Goal: Task Accomplishment & Management: Use online tool/utility

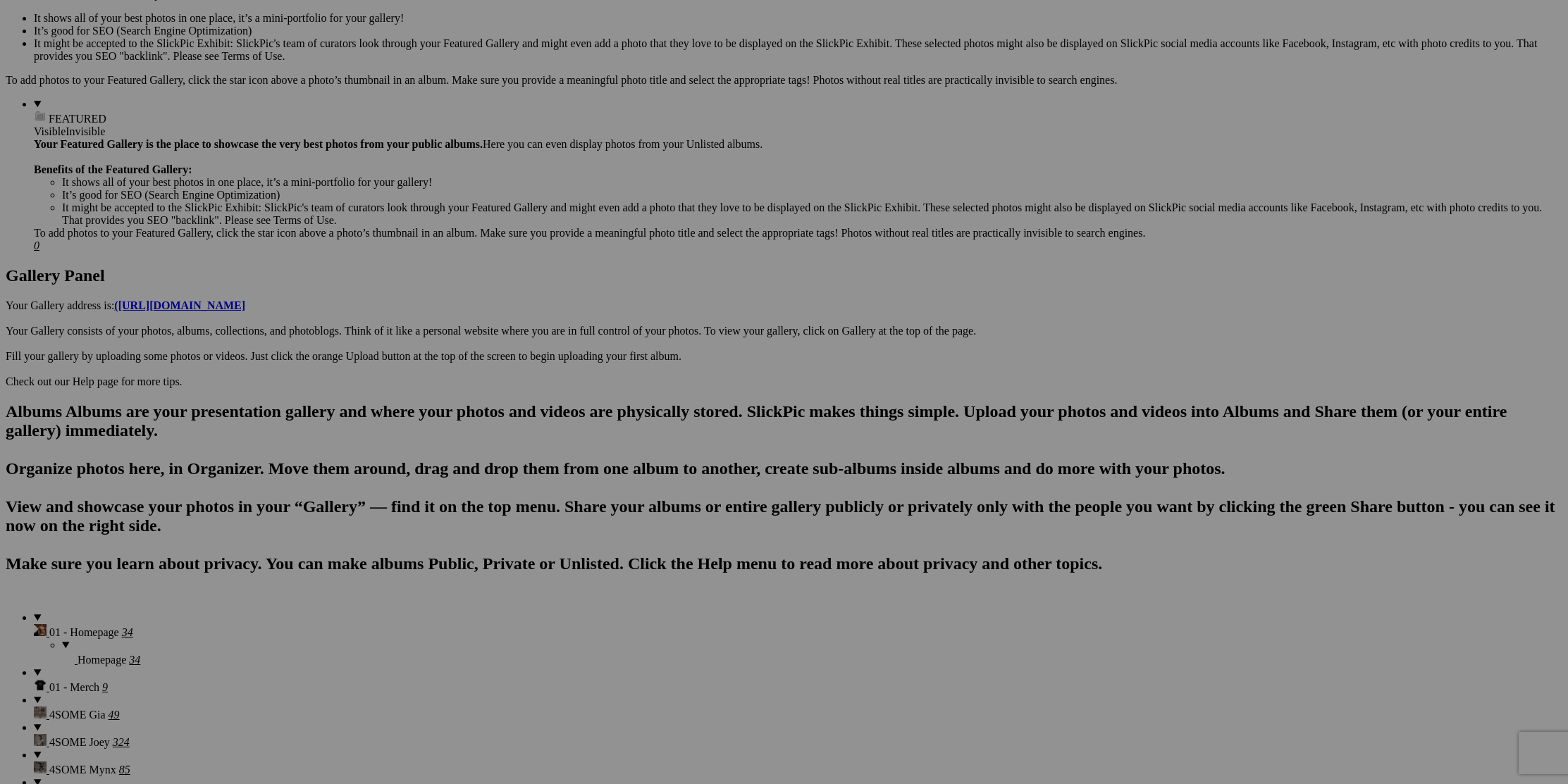
scroll to position [484, 0]
drag, startPoint x: 1309, startPoint y: 108, endPoint x: 1310, endPoint y: 119, distance: 11.0
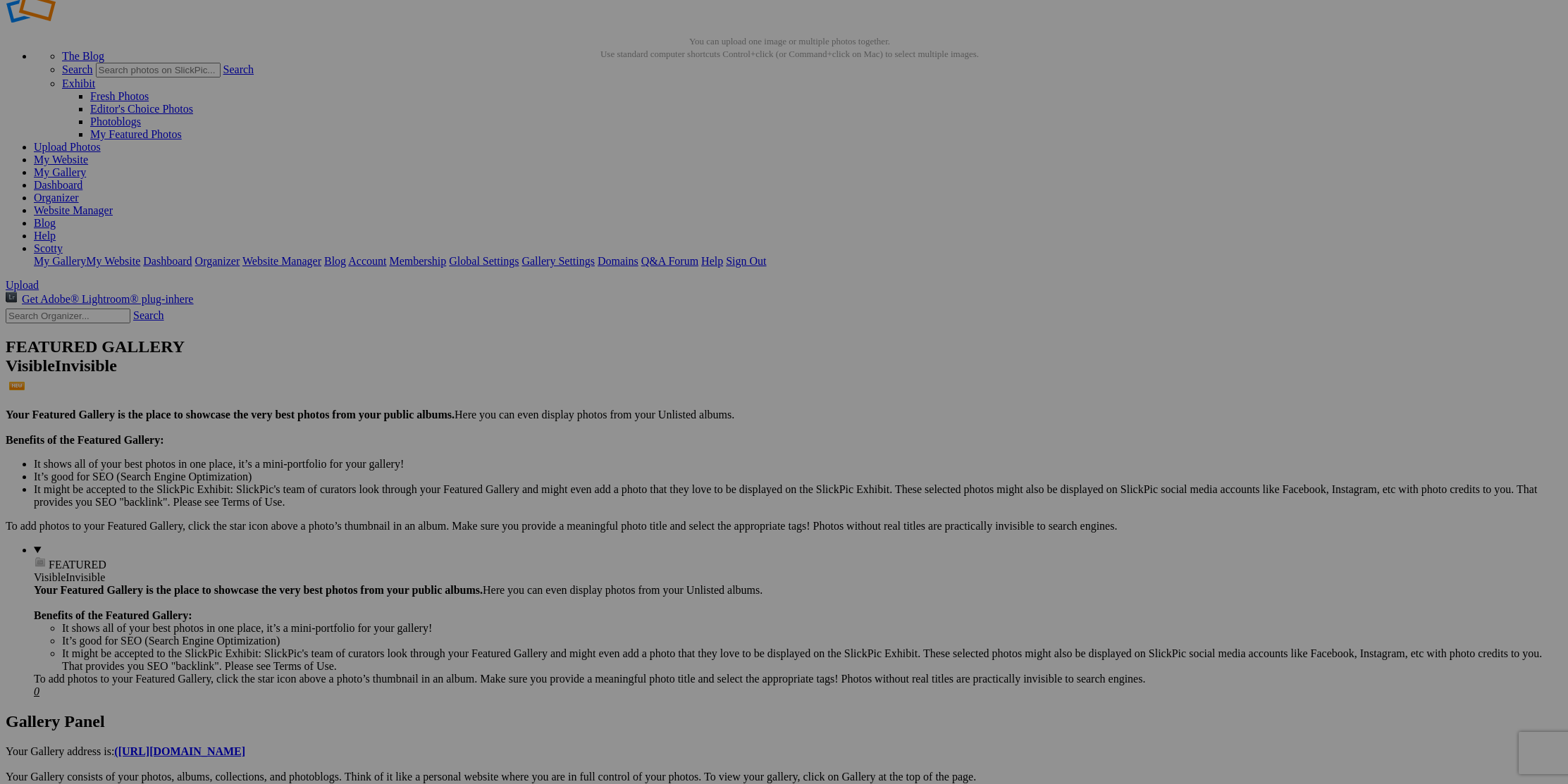
scroll to position [0, 0]
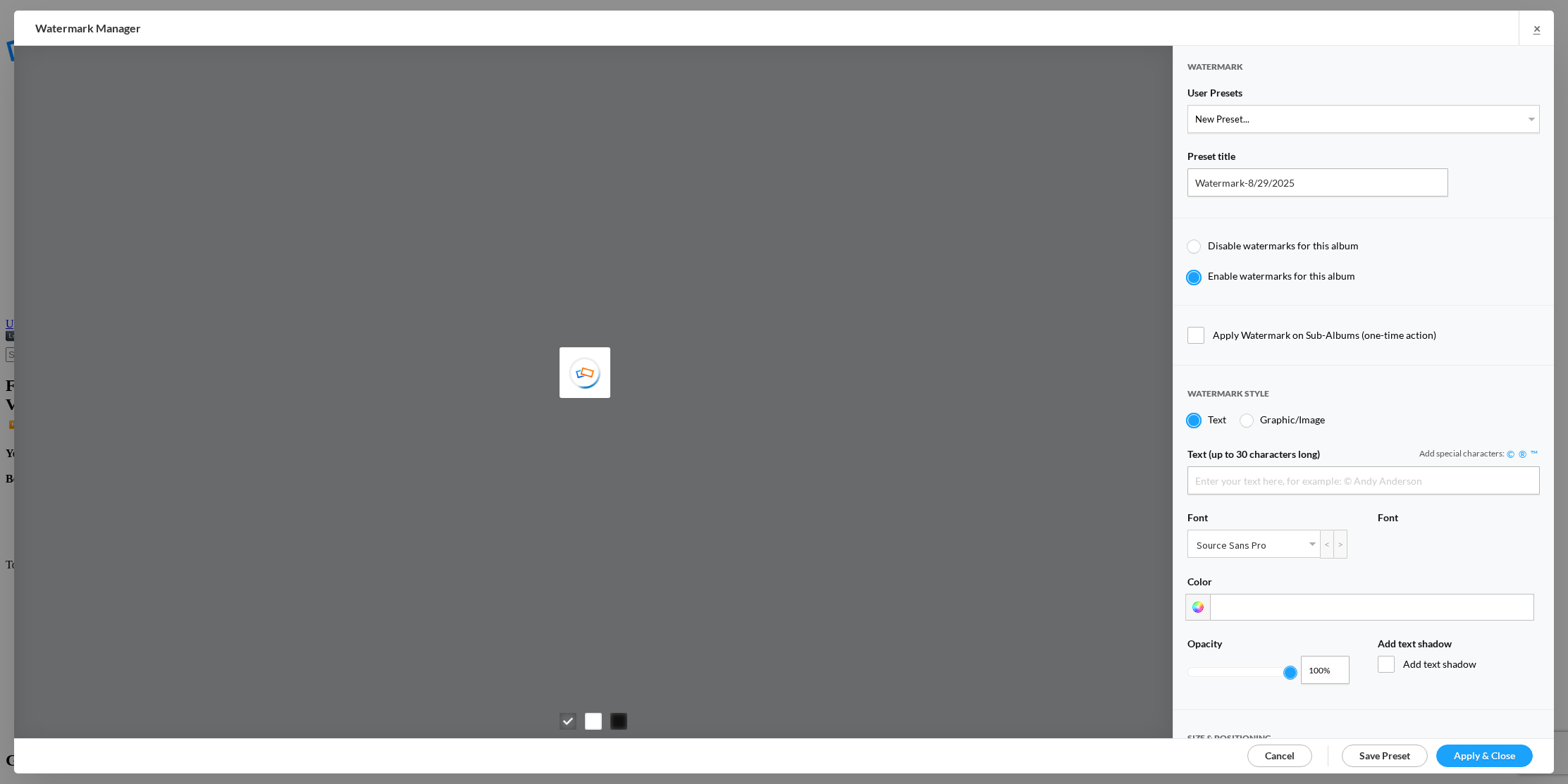
scroll to position [7, 0]
type input "[PERSON_NAME]"
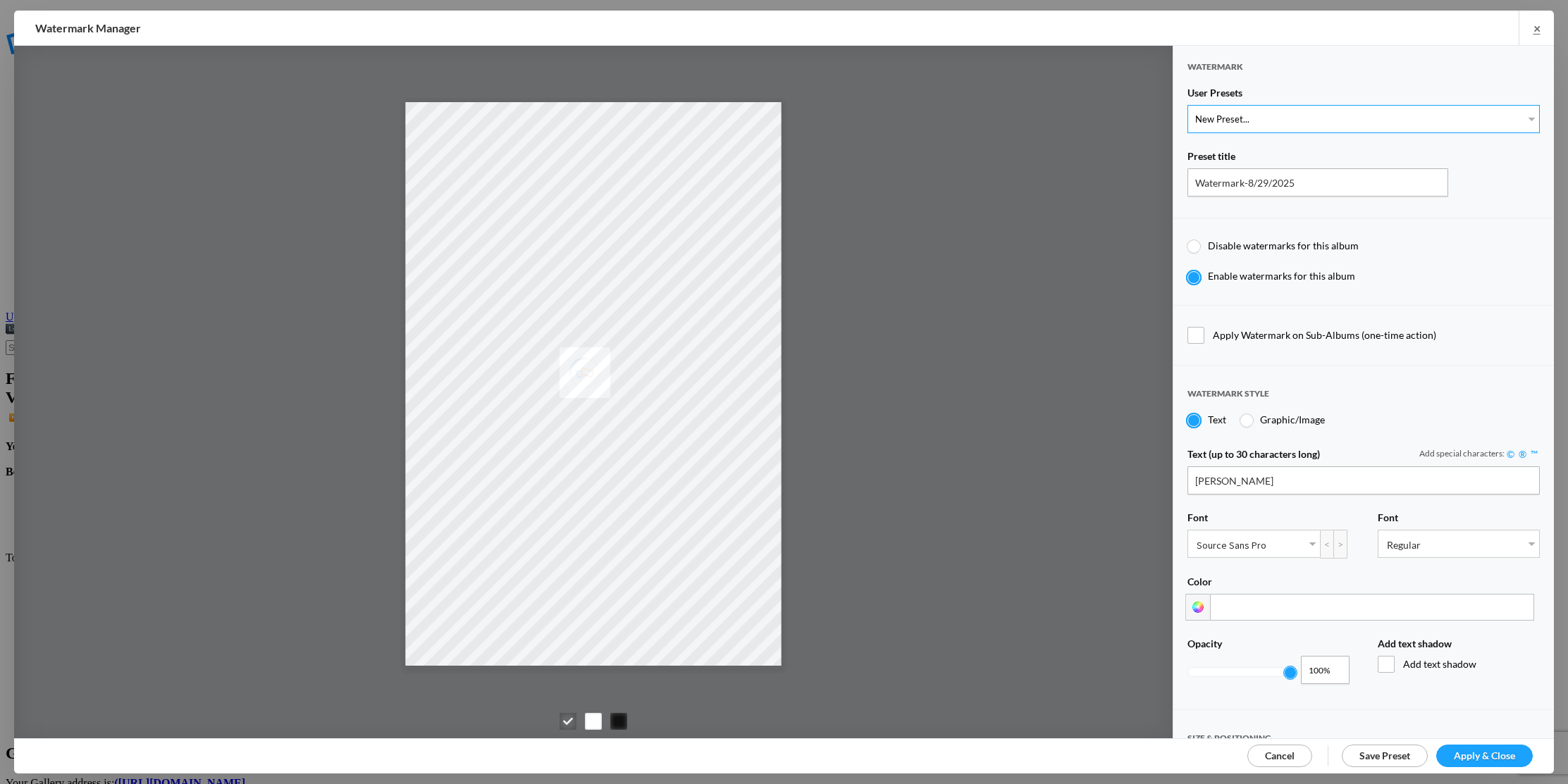
select select "1: Object"
type input "PROOF TEXT"
type input "PROOF PROOF PROOF PROOF PROOF"
type input "0.5"
type input "128"
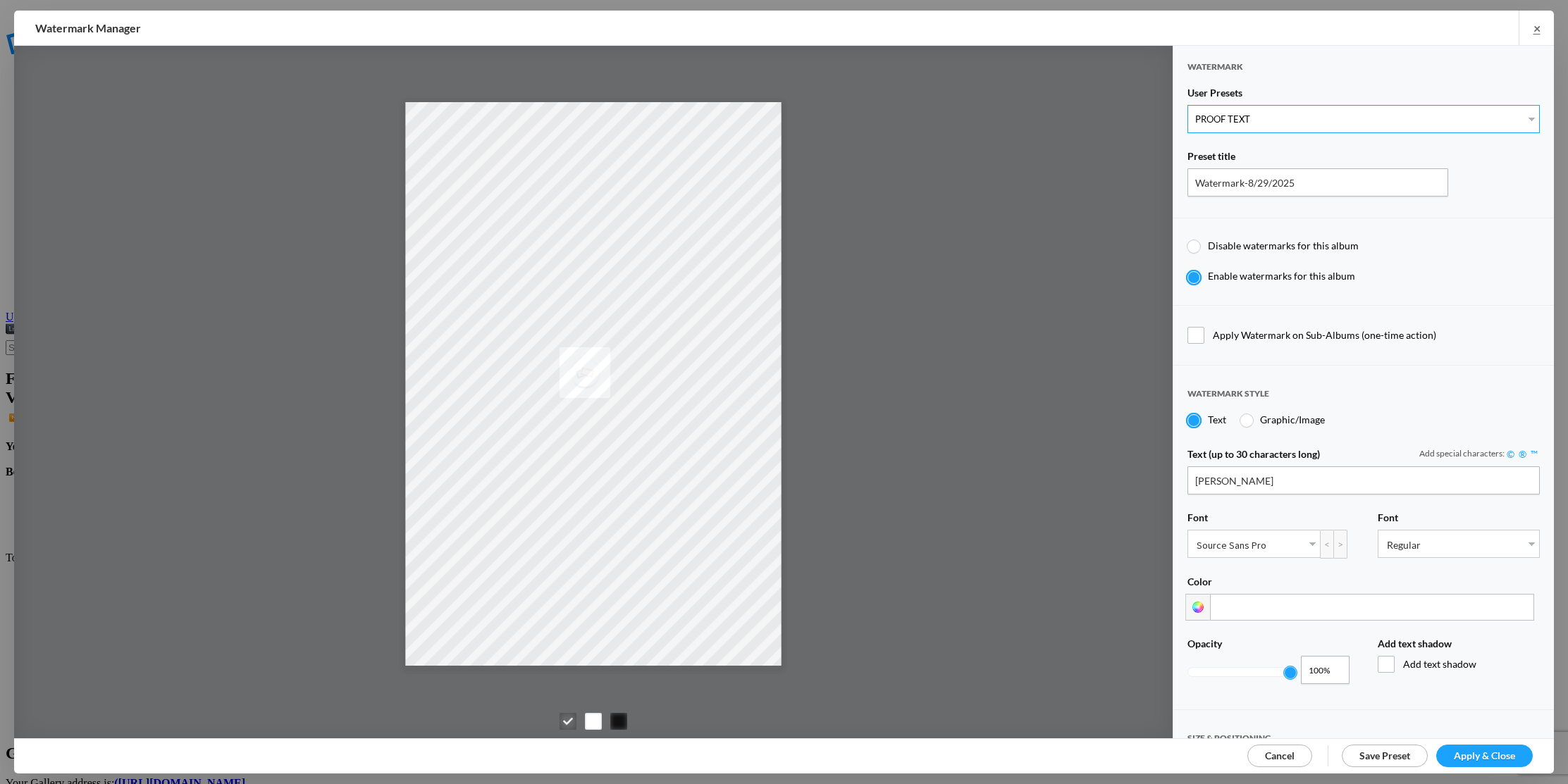
radio input "true"
type input "0"
radio input "false"
click at [1485, 747] on link "Apply & Close" at bounding box center [1484, 756] width 97 height 22
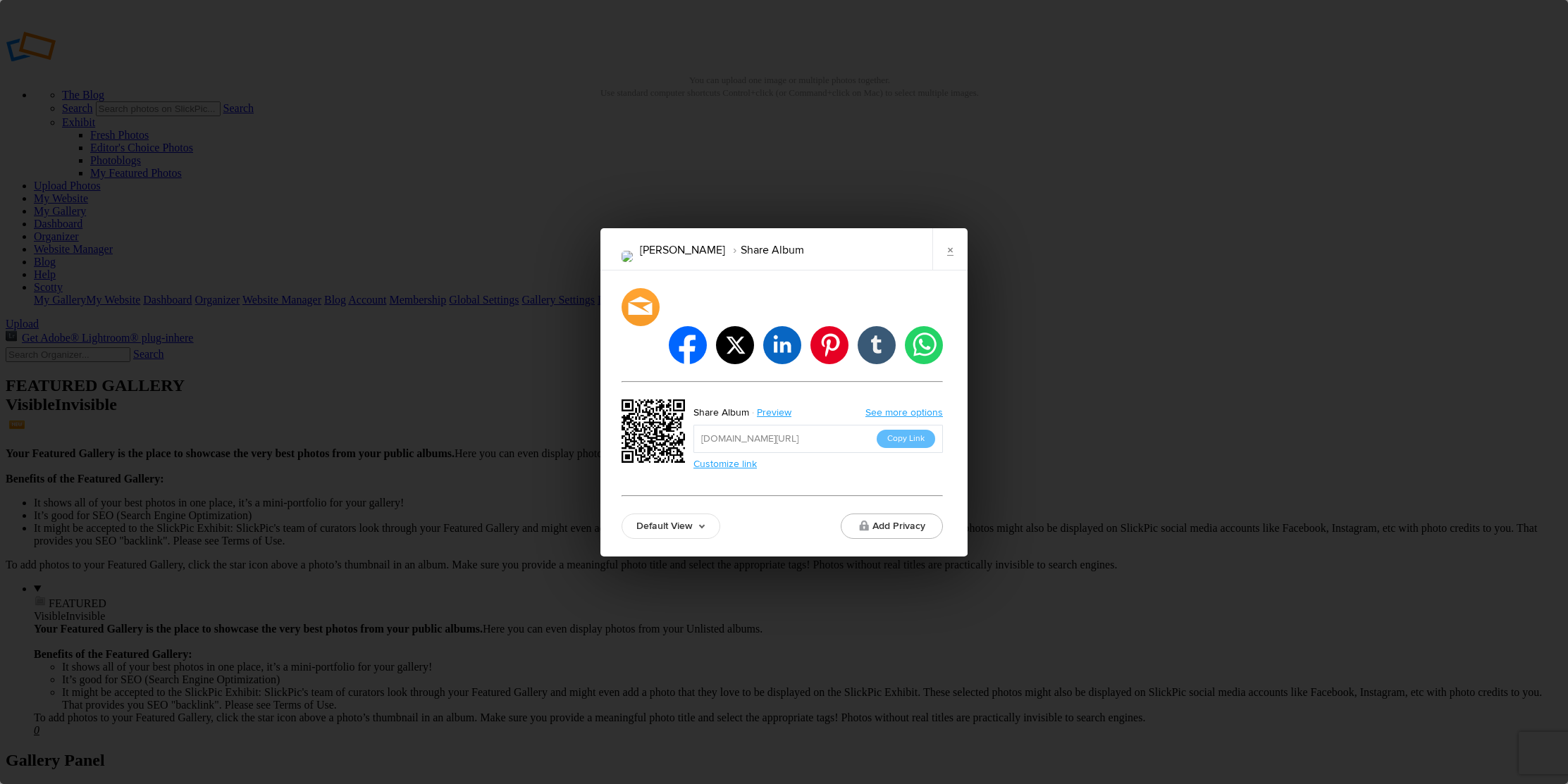
click at [677, 514] on link "Default View" at bounding box center [671, 526] width 99 height 25
click at [658, 437] on link "Proofing View" at bounding box center [671, 449] width 97 height 22
click at [924, 430] on button "Copy Link" at bounding box center [906, 439] width 58 height 18
click at [892, 430] on button "Copy Link" at bounding box center [906, 439] width 58 height 18
drag, startPoint x: 954, startPoint y: 255, endPoint x: 545, endPoint y: 160, distance: 419.9
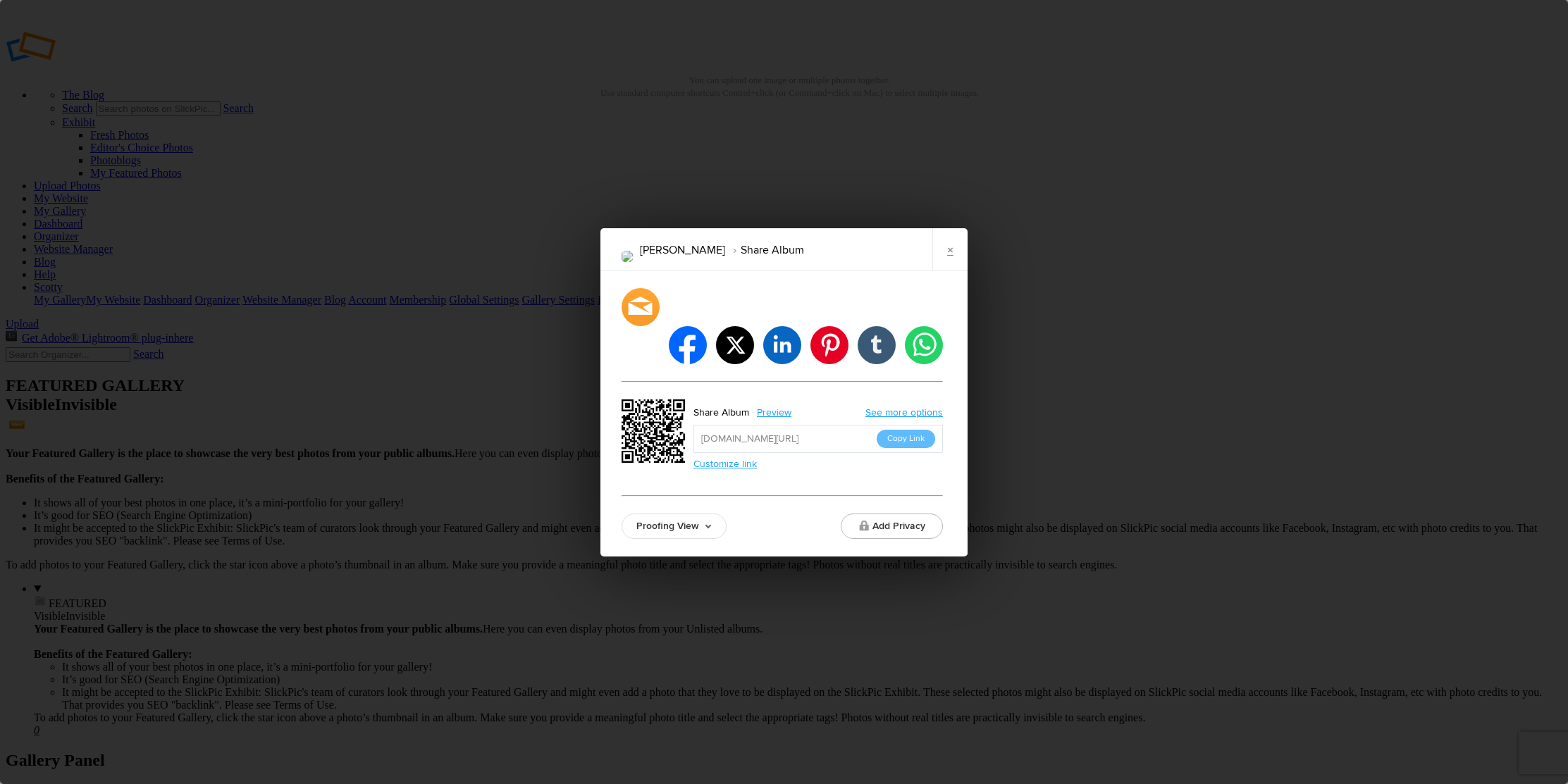
click at [934, 249] on link "×" at bounding box center [949, 249] width 35 height 42
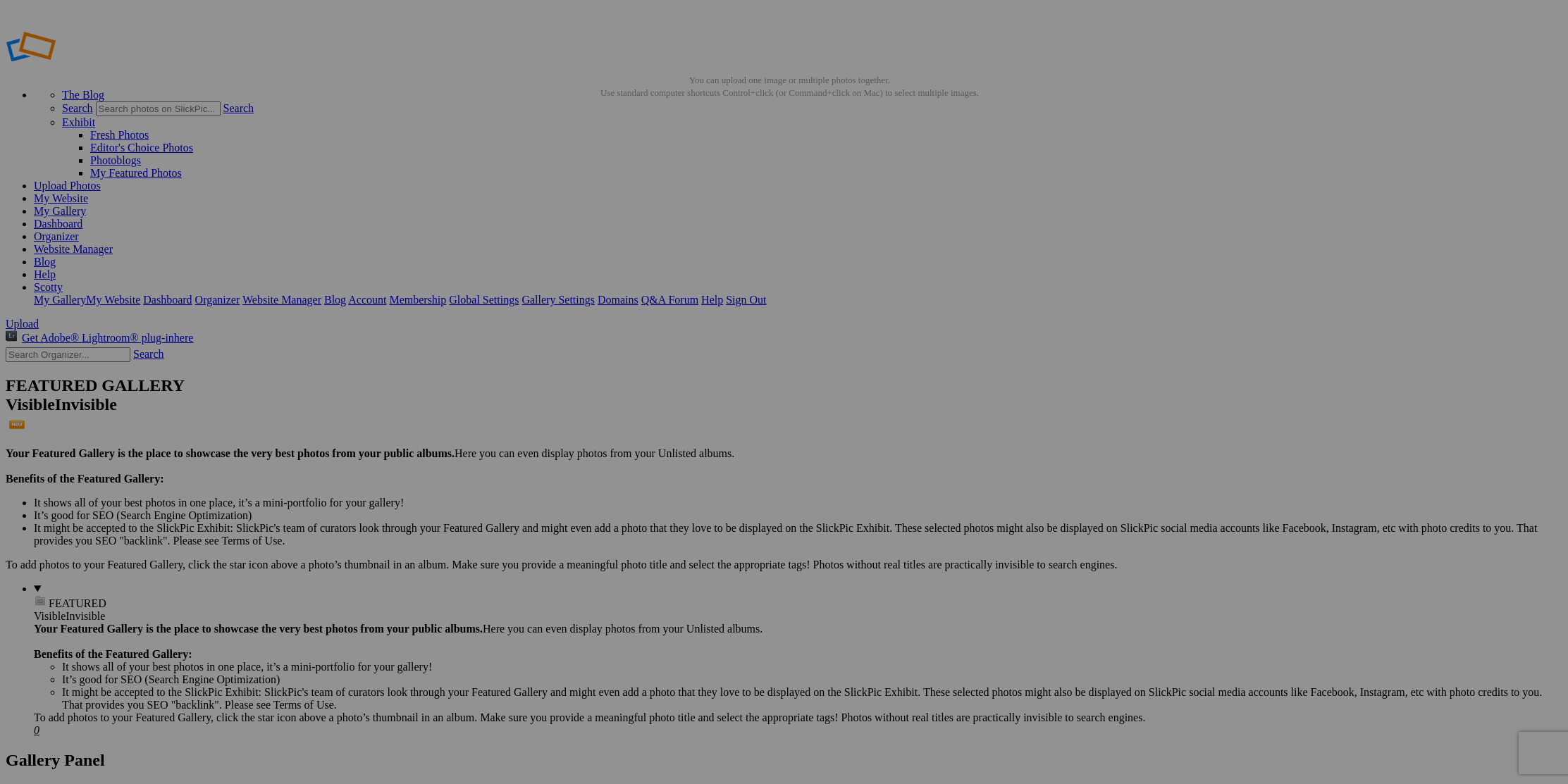
click at [79, 231] on link "Organizer" at bounding box center [56, 237] width 45 height 12
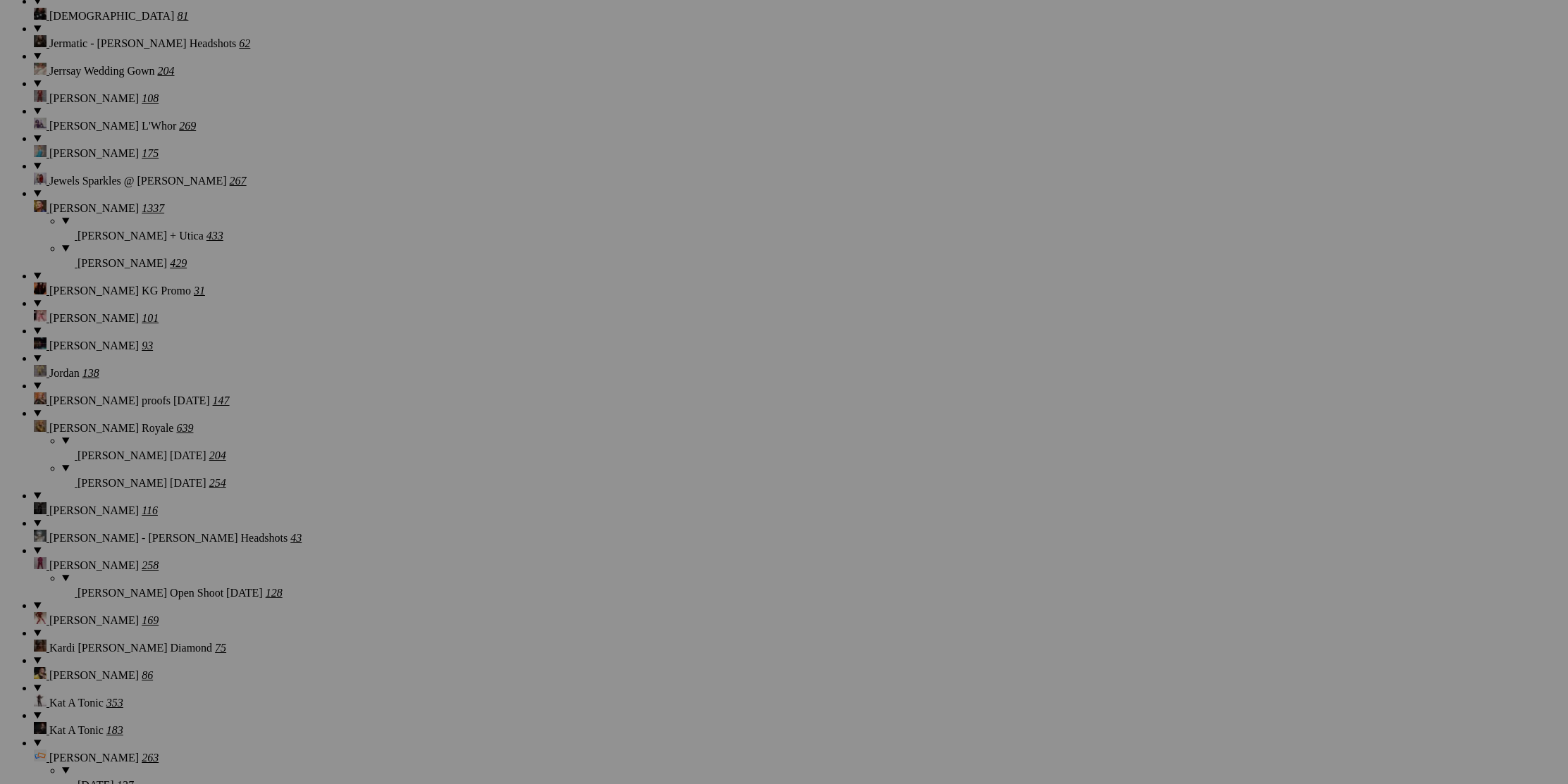
scroll to position [8632, 0]
